Goal: Transaction & Acquisition: Subscribe to service/newsletter

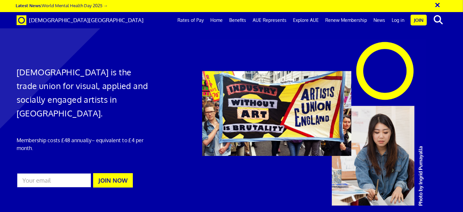
scroll to position [0, 3]
click at [241, 18] on link "Benefits" at bounding box center [237, 20] width 23 height 16
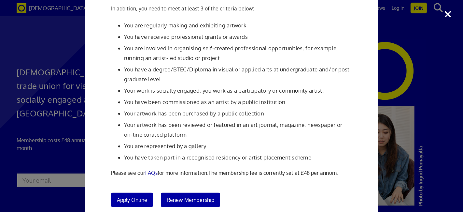
scroll to position [123, 0]
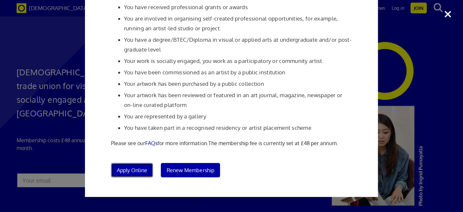
click at [136, 169] on span "Apply Online" at bounding box center [132, 170] width 30 height 7
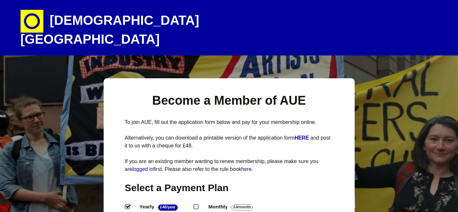
select select
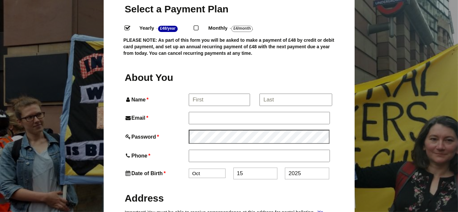
scroll to position [181, 0]
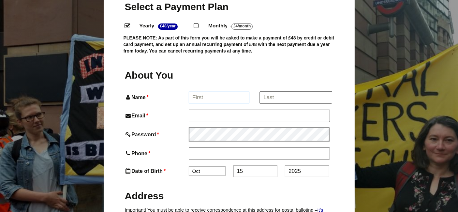
click at [213, 103] on input "Name *" at bounding box center [219, 98] width 61 height 12
type input "Daniel"
type input "Daniel Balanescu"
type input "danielbalanescu@gmail.com"
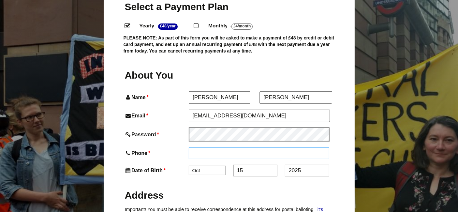
type input "07424533391"
type input "71 Derwent avenue"
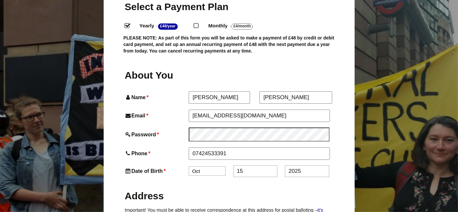
type input "Oxford"
type input "OX3 0AS"
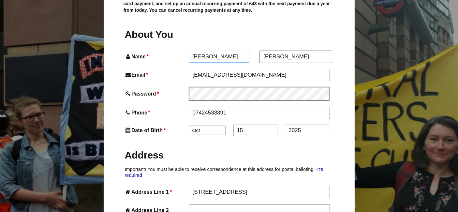
scroll to position [253, 0]
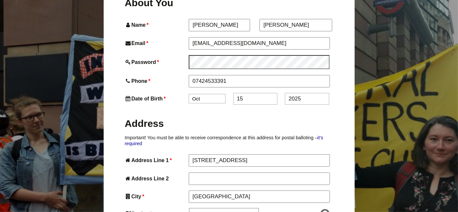
click at [207, 103] on select "Jan Feb Mar Apr May Jun Jul Aug Sep Oct Nov Dec" at bounding box center [207, 98] width 37 height 9
select select "11"
click at [189, 103] on select "Jan Feb Mar Apr May Jun Jul Aug Sep Oct Nov Dec" at bounding box center [207, 98] width 37 height 9
drag, startPoint x: 249, startPoint y: 137, endPoint x: 240, endPoint y: 137, distance: 8.5
click at [240, 105] on input "15" at bounding box center [255, 99] width 44 height 12
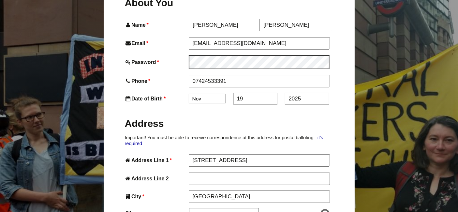
type input "19"
click at [308, 105] on input "2025" at bounding box center [307, 99] width 44 height 12
type input "2"
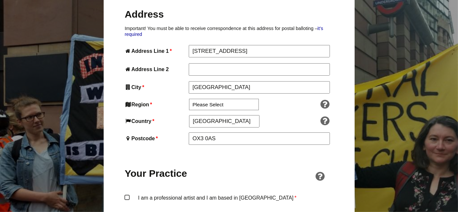
scroll to position [398, 0]
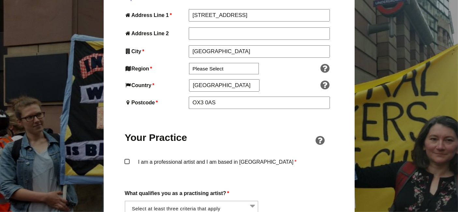
type input "1967"
click at [219, 74] on select "Please Select South East England London North West England East of England West…" at bounding box center [224, 68] width 70 height 11
click at [243, 74] on select "Please Select South East England London North West England East of England West…" at bounding box center [224, 68] width 70 height 11
select select "South East"
click at [189, 74] on select "Please Select South East England London North West England East of England West…" at bounding box center [224, 68] width 70 height 11
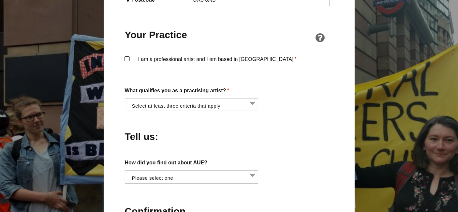
scroll to position [507, 0]
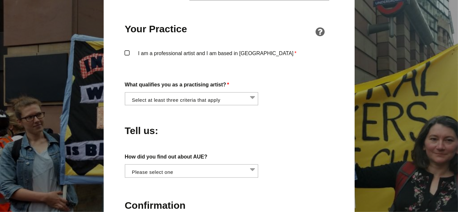
drag, startPoint x: 125, startPoint y: 110, endPoint x: 139, endPoint y: 116, distance: 14.6
click at [125, 68] on label "I am a professional artist and I am based in England *" at bounding box center [229, 59] width 208 height 20
click at [0, 0] on input "I am a professional artist and I am based in England *" at bounding box center [0, 0] width 0 height 0
click at [252, 104] on li at bounding box center [194, 98] width 134 height 11
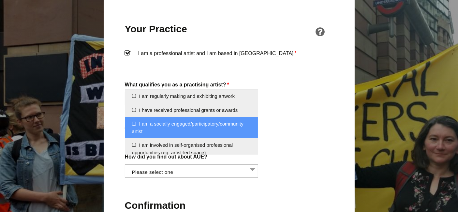
click at [184, 127] on li "I am a socially engaged/participatory/community artist" at bounding box center [191, 127] width 133 height 21
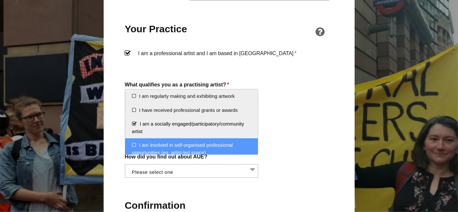
scroll to position [36, 0]
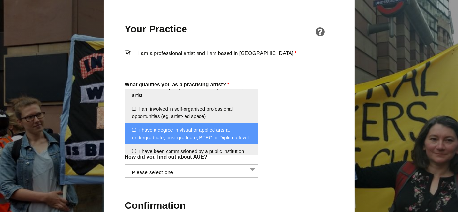
click at [153, 131] on li "I have a degree in visual or applied arts at undergraduate, post-graduate, BTEC…" at bounding box center [191, 133] width 133 height 21
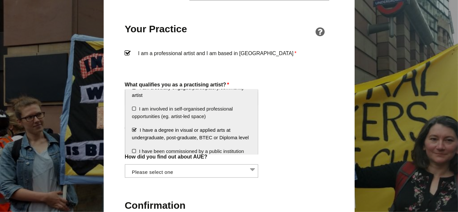
scroll to position [108, 0]
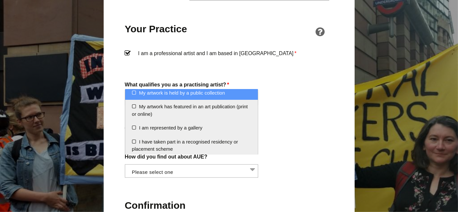
click at [133, 99] on li "My artwork is held by a public collection" at bounding box center [191, 93] width 133 height 14
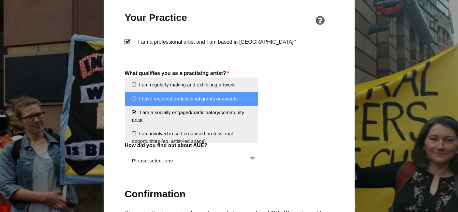
scroll to position [507, 0]
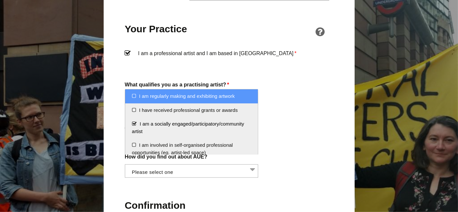
click at [227, 100] on li "I am regularly making and exhibiting artwork" at bounding box center [191, 96] width 133 height 14
select select "regularly_making_and_exhibiting_artwork"
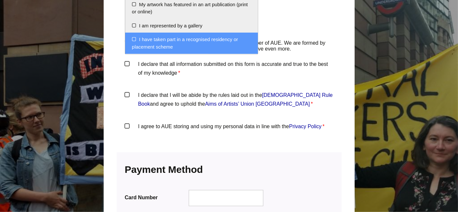
scroll to position [724, 0]
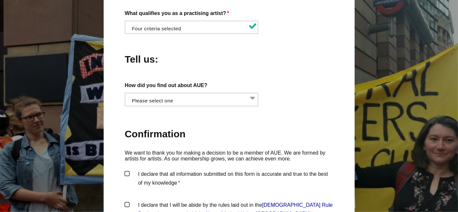
scroll to position [599, 0]
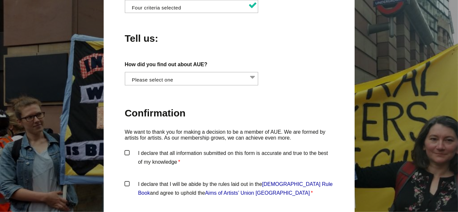
click at [223, 83] on li at bounding box center [194, 77] width 134 height 11
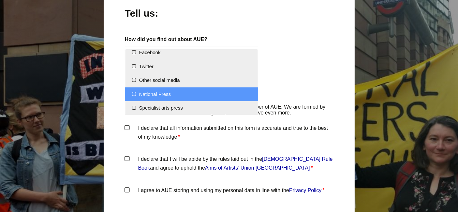
scroll to position [635, 0]
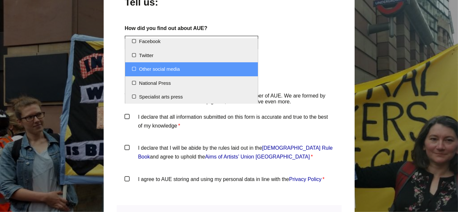
select select "Other social media"
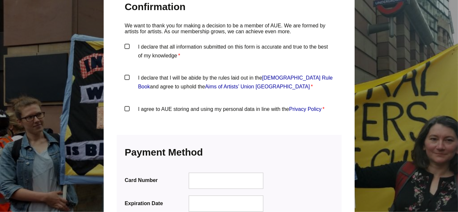
scroll to position [707, 0]
click at [129, 62] on label "I declare that all information submitted on this form is accurate and true to t…" at bounding box center [229, 52] width 208 height 20
click at [0, 0] on input "I declare that all information submitted on this form is accurate and true to t…" at bounding box center [0, 0] width 0 height 0
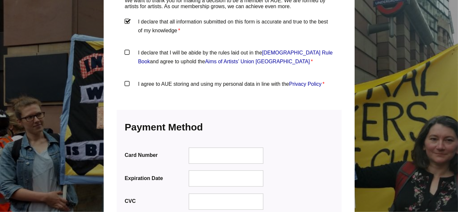
scroll to position [743, 0]
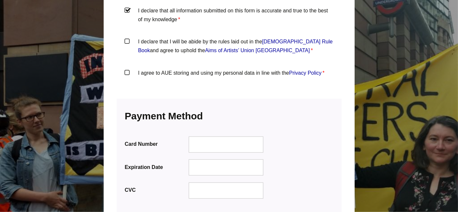
click at [125, 57] on label "I declare that I will be abide by the rules laid out in the Artists' Union Engl…" at bounding box center [229, 47] width 208 height 20
click at [0, 0] on input "I declare that I will be abide by the rules laid out in the Artists' Union Engl…" at bounding box center [0, 0] width 0 height 0
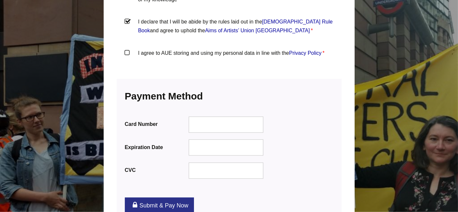
scroll to position [780, 0]
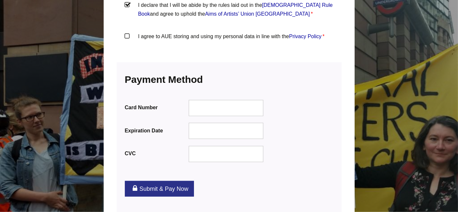
click at [128, 51] on label "I agree to AUE storing and using my personal data in line with the Privacy Poli…" at bounding box center [229, 42] width 208 height 20
click at [0, 0] on input "I agree to AUE storing and using my personal data in line with the Privacy Poli…" at bounding box center [0, 0] width 0 height 0
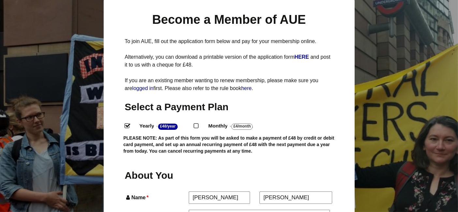
scroll to position [92, 0]
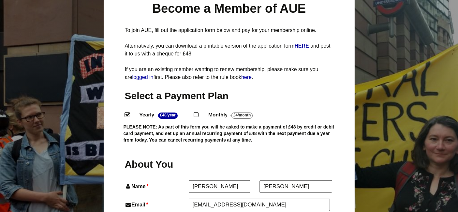
click at [198, 116] on input "Monthly - £4/Month ." at bounding box center [195, 114] width 4 height 4
radio input "true"
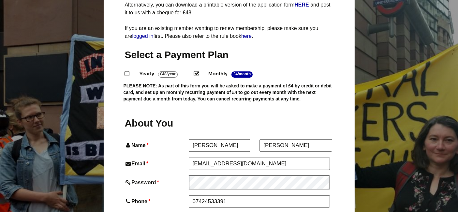
scroll to position [164, 0]
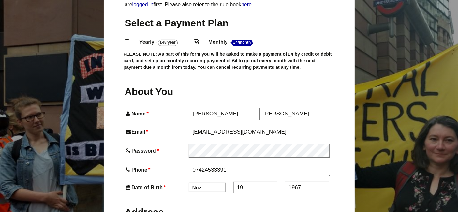
click at [128, 44] on input "Yearly - £48/Year ." at bounding box center [127, 41] width 4 height 4
radio input "true"
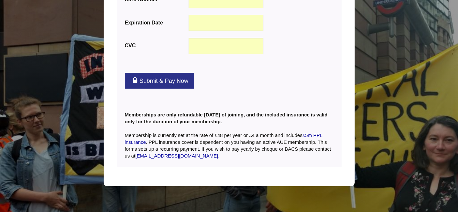
scroll to position [919, 0]
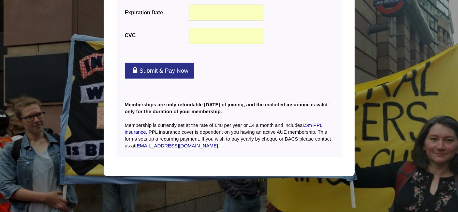
click at [186, 79] on link "Submit & Pay Now" at bounding box center [159, 71] width 69 height 16
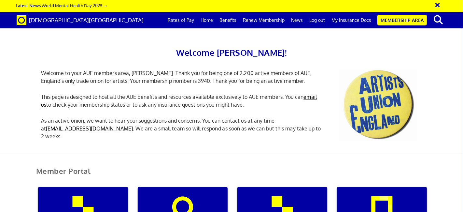
scroll to position [108, 0]
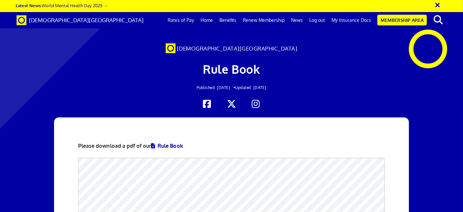
scroll to position [36, 0]
click at [163, 142] on link "Rule Book" at bounding box center [167, 145] width 32 height 7
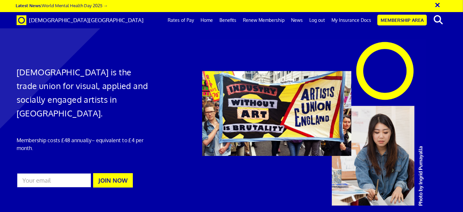
scroll to position [0, 3]
click at [351, 19] on link "My Insurance Docs" at bounding box center [351, 20] width 46 height 16
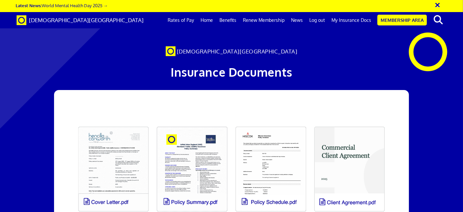
scroll to position [108, 0]
click at [344, 122] on link at bounding box center [349, 168] width 79 height 93
click at [396, 19] on link "Membership Area" at bounding box center [403, 20] width 50 height 11
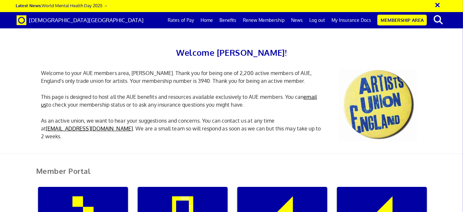
scroll to position [217, 0]
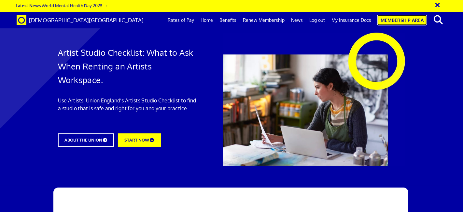
click at [398, 19] on link "Membership Area" at bounding box center [403, 20] width 50 height 11
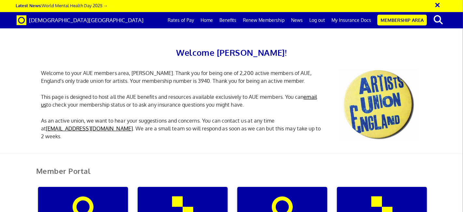
scroll to position [253, 0]
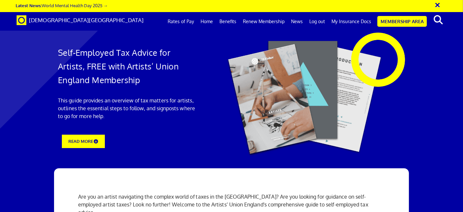
scroll to position [688, 0]
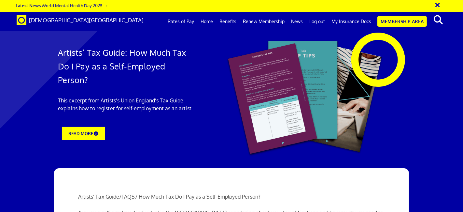
scroll to position [579, 0]
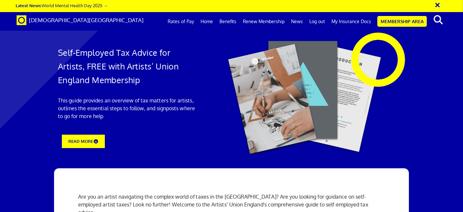
scroll to position [1013, 0]
click at [438, 5] on button "×" at bounding box center [442, 4] width 16 height 11
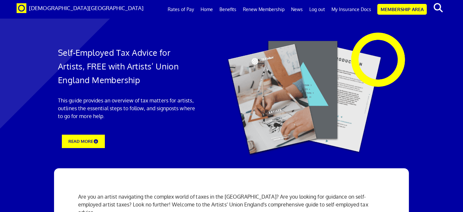
drag, startPoint x: 407, startPoint y: 39, endPoint x: 455, endPoint y: 38, distance: 47.2
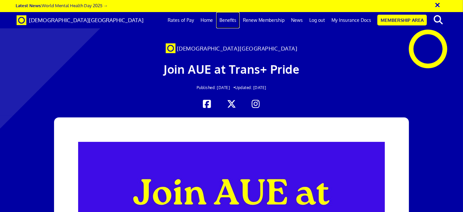
click at [227, 18] on link "Benefits" at bounding box center [227, 20] width 23 height 16
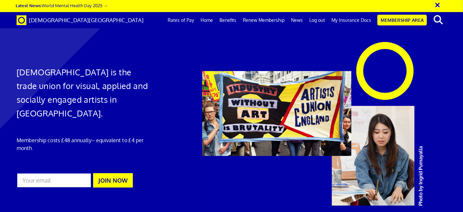
scroll to position [371, 0]
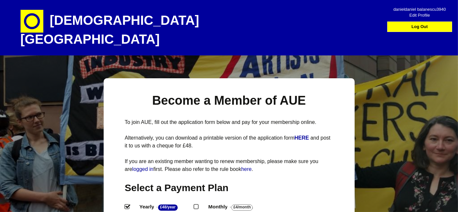
click at [37, 22] on img at bounding box center [32, 21] width 23 height 23
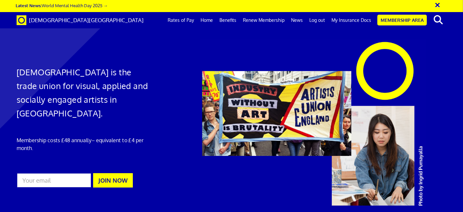
scroll to position [0, 3]
click at [405, 20] on link "Membership Area" at bounding box center [403, 20] width 50 height 11
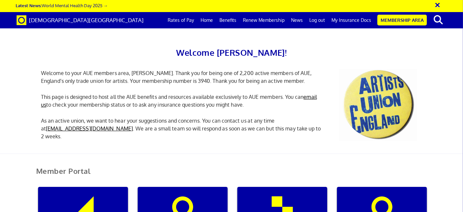
scroll to position [651, 0]
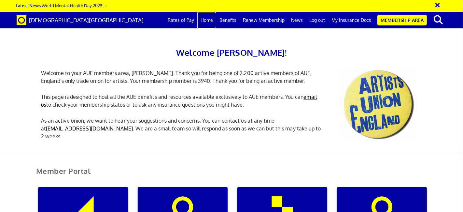
click at [211, 17] on link "Home" at bounding box center [206, 20] width 19 height 16
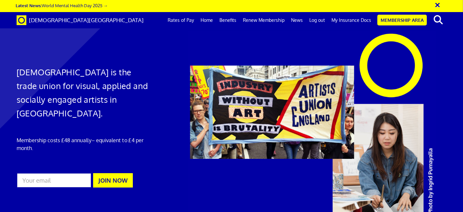
scroll to position [615, 0]
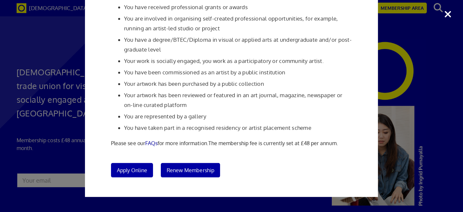
scroll to position [0, 0]
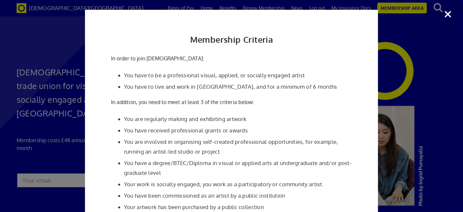
click at [439, 40] on div "Membership Criteria In order to join [DEMOGRAPHIC_DATA]: You have to be a profe…" at bounding box center [231, 106] width 463 height 212
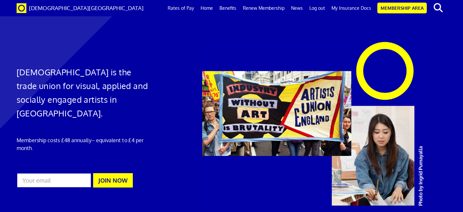
scroll to position [543, 0]
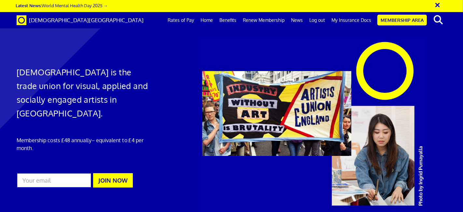
scroll to position [181, 0]
click at [214, 20] on link "Home" at bounding box center [206, 20] width 19 height 16
click at [234, 19] on link "Benefits" at bounding box center [227, 20] width 23 height 16
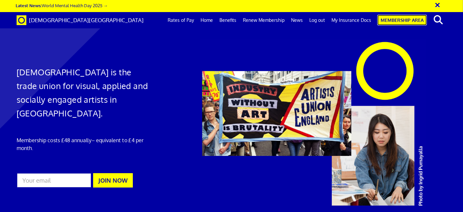
click at [396, 18] on link "Membership Area" at bounding box center [403, 20] width 50 height 11
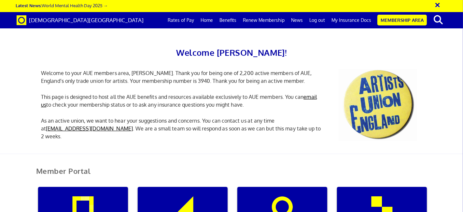
scroll to position [145, 0]
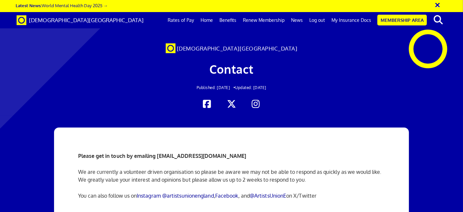
scroll to position [36, 0]
click at [255, 99] on icon at bounding box center [256, 104] width 13 height 10
